Goal: Navigation & Orientation: Find specific page/section

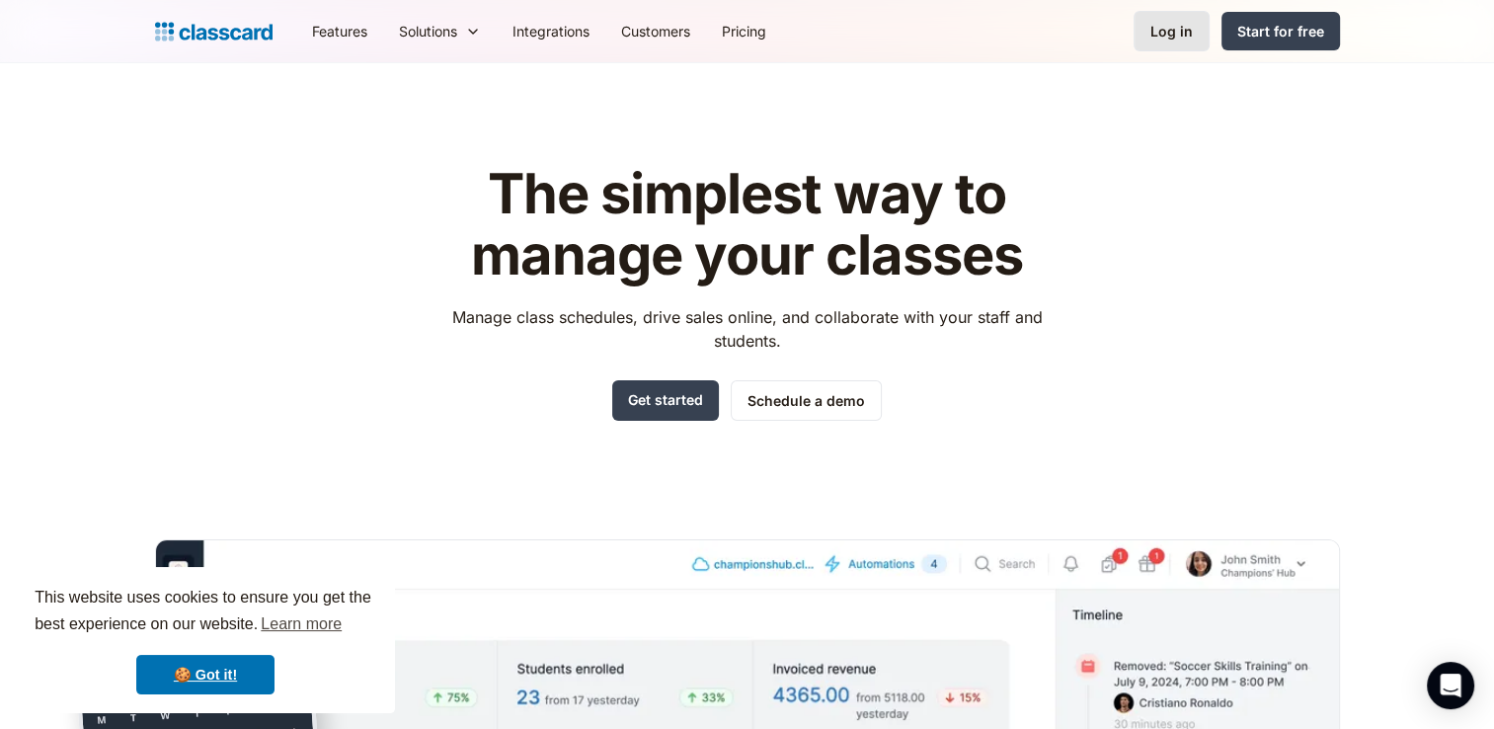
click at [1178, 26] on div "Log in" at bounding box center [1172, 31] width 42 height 21
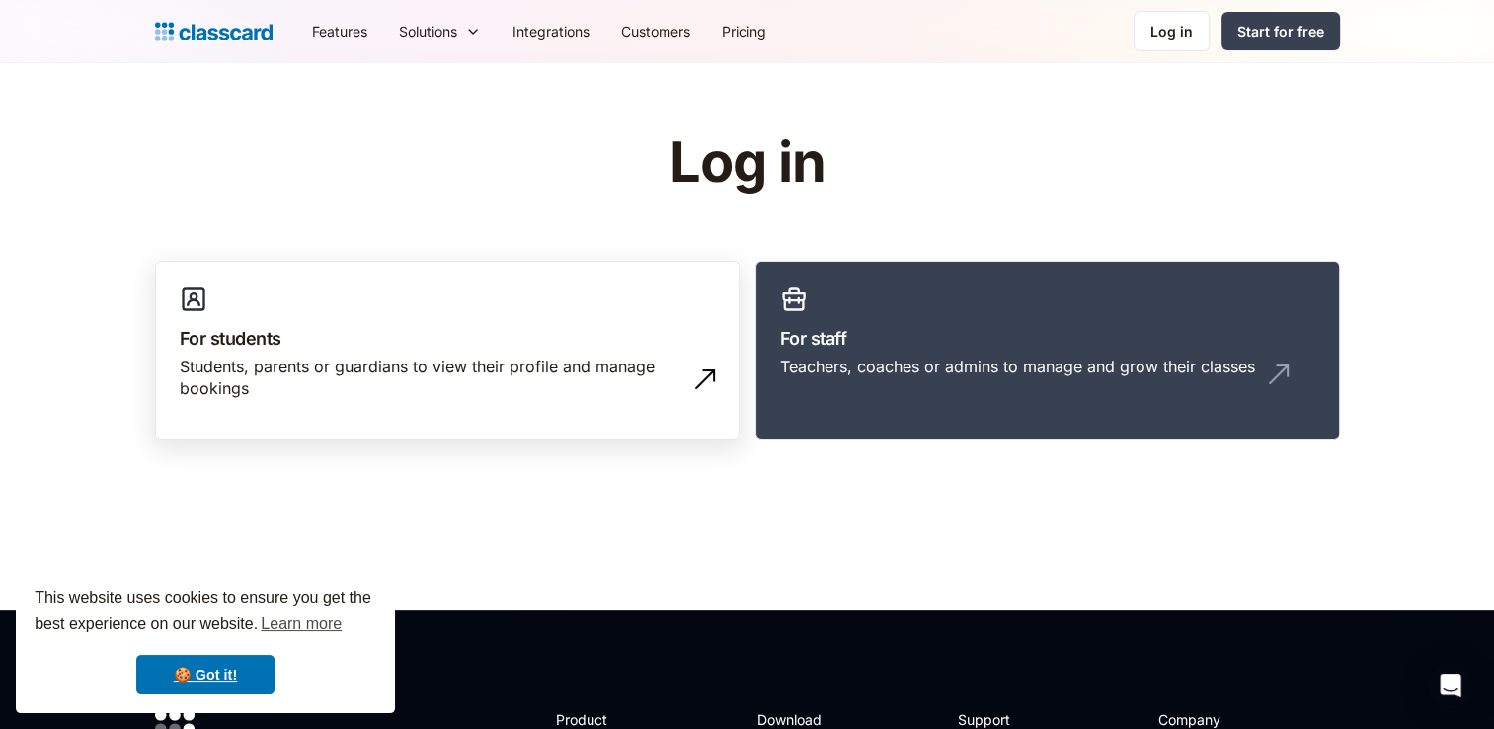
click at [248, 349] on h3 "For students" at bounding box center [447, 338] width 535 height 27
